Goal: Communication & Community: Answer question/provide support

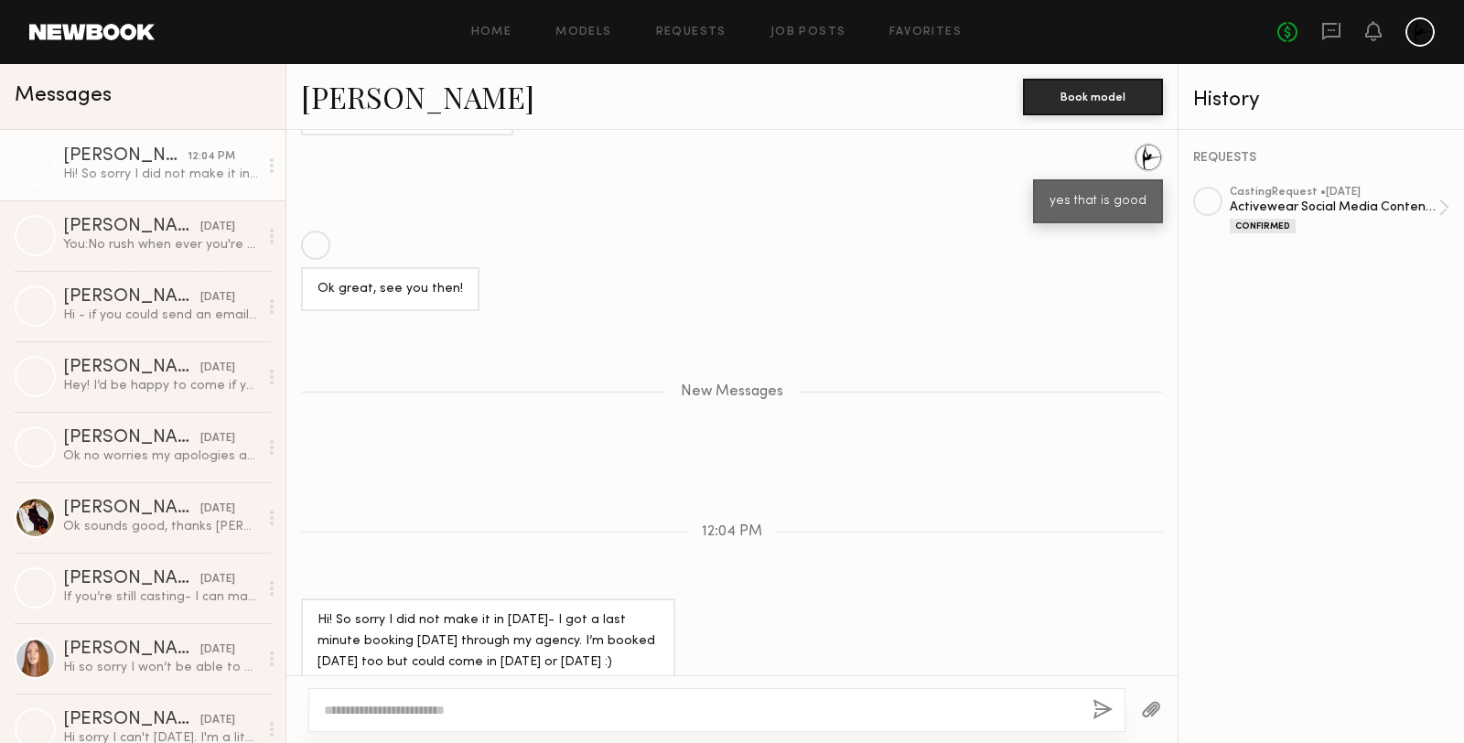
scroll to position [1527, 0]
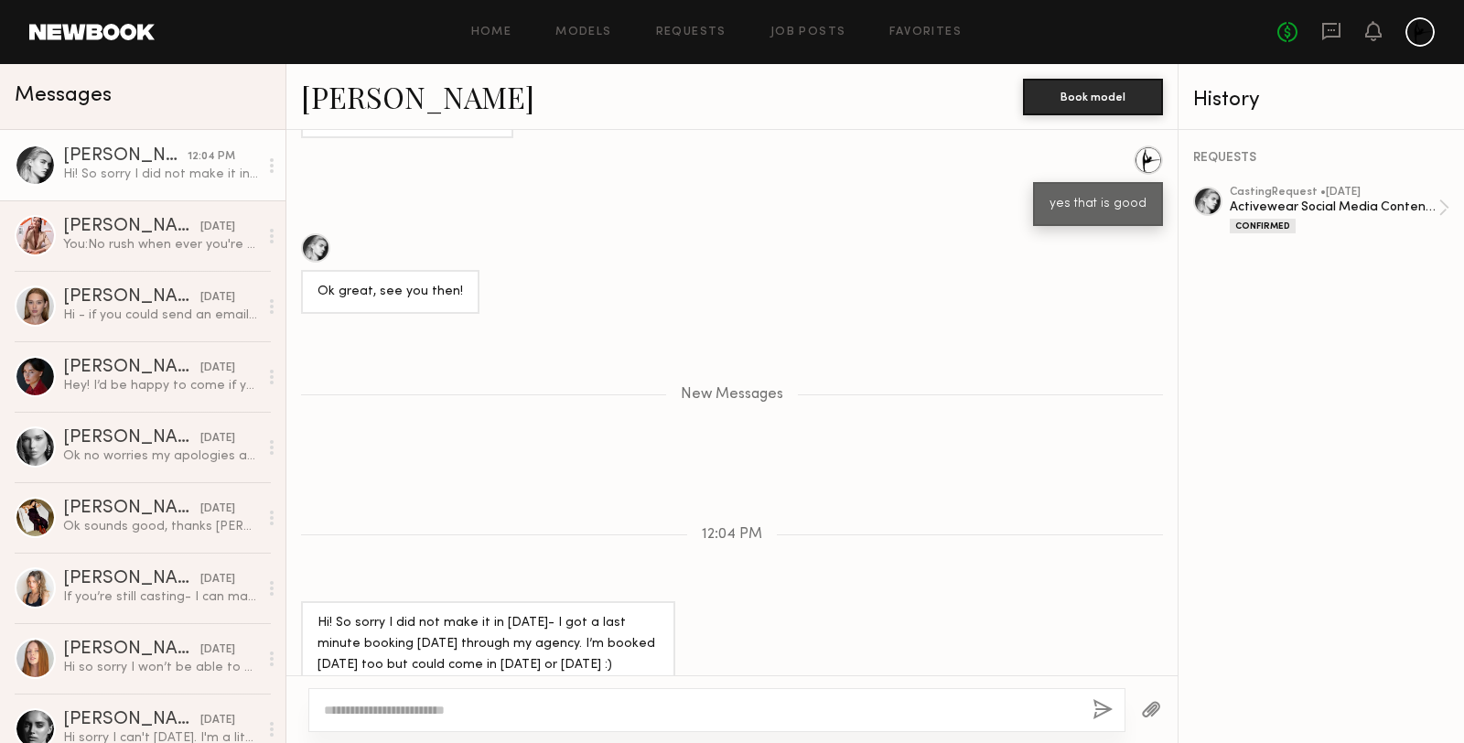
click at [156, 168] on div "Hi! So sorry I did not make it in [DATE]- I got a last minute booking [DATE] th…" at bounding box center [160, 174] width 195 height 17
click at [414, 716] on textarea at bounding box center [701, 710] width 754 height 18
drag, startPoint x: 571, startPoint y: 640, endPoint x: 310, endPoint y: 586, distance: 266.3
click at [310, 601] on div "Hi! So sorry I did not make it in [DATE]- I got a last minute booking [DATE] th…" at bounding box center [488, 644] width 374 height 86
copy div "Hi! So sorry I did not make it in [DATE]- I got a last minute booking [DATE] th…"
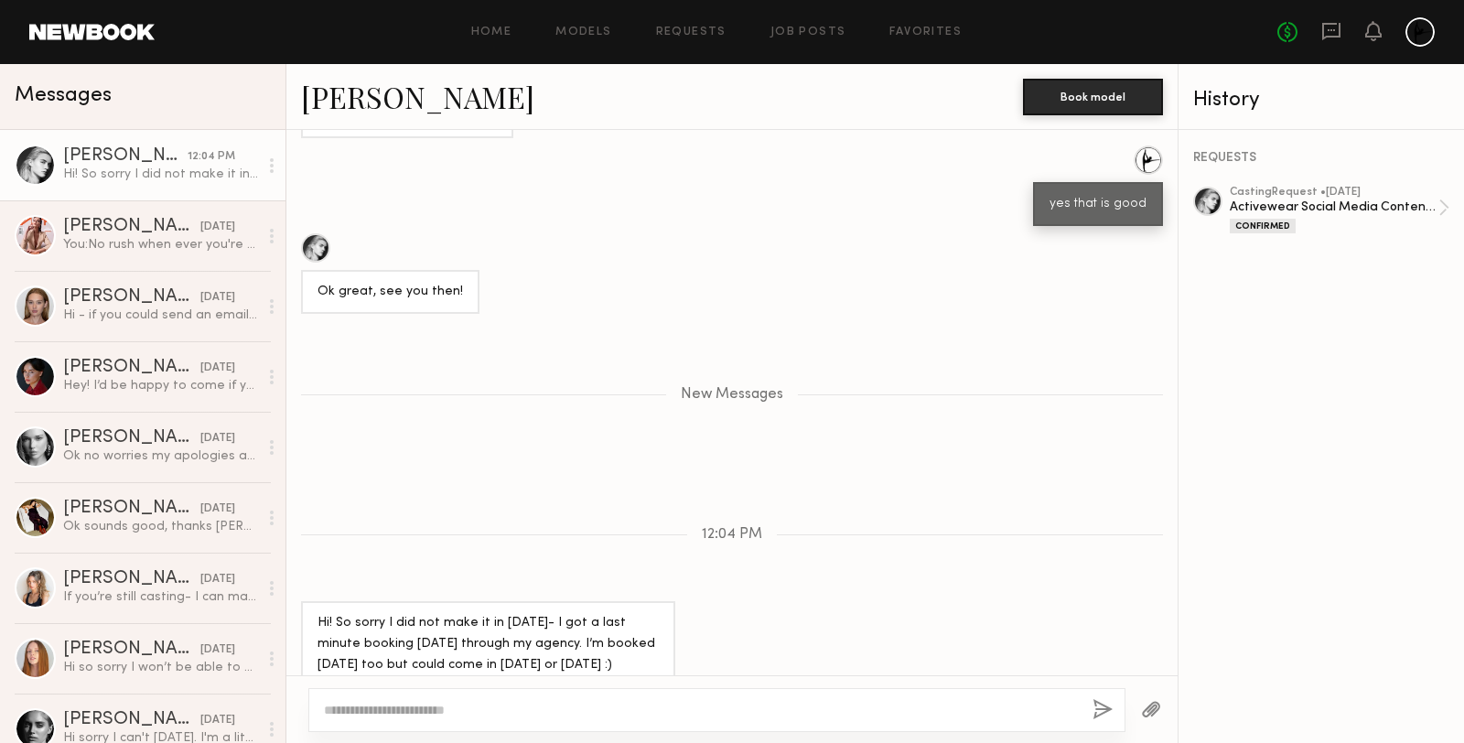
click at [404, 703] on textarea at bounding box center [701, 710] width 754 height 18
type textarea "*"
type textarea "**********"
click at [1096, 705] on button "button" at bounding box center [1102, 710] width 20 height 23
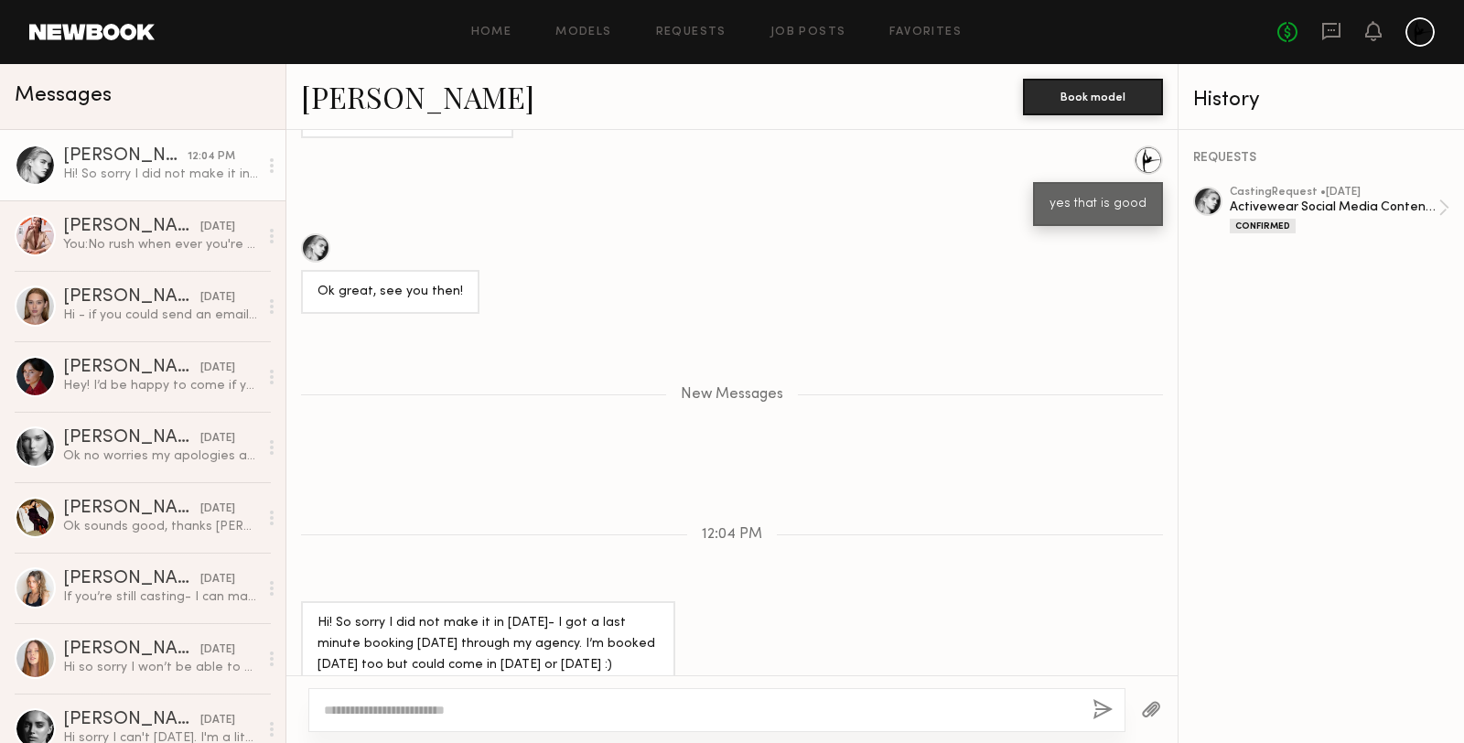
scroll to position [1578, 0]
